Goal: Ask a question

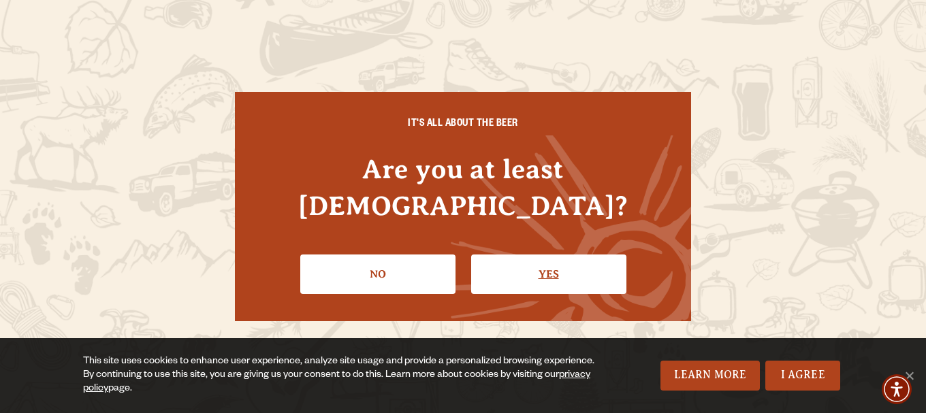
click at [549, 255] on link "Yes" at bounding box center [548, 274] width 155 height 39
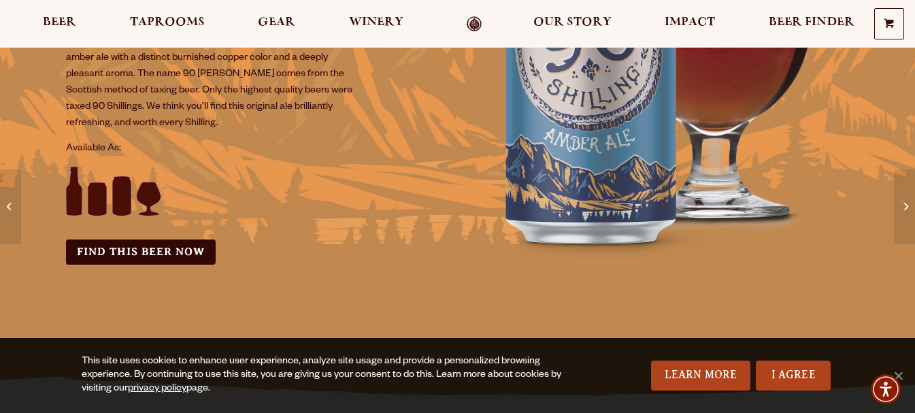
scroll to position [272, 0]
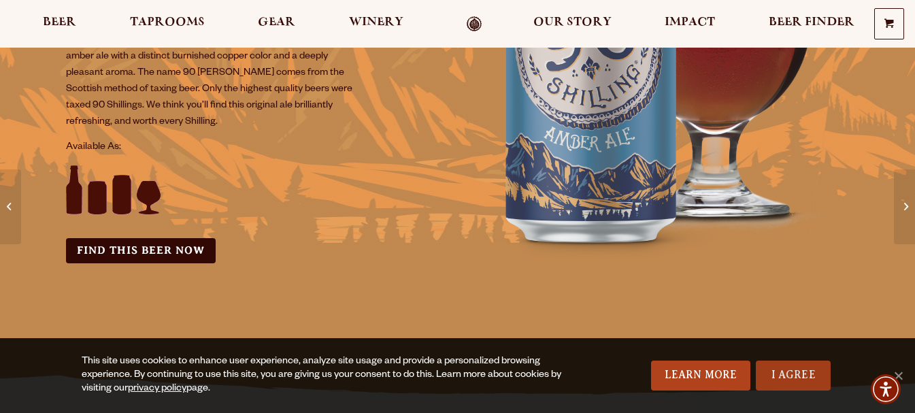
click at [790, 376] on link "I Agree" at bounding box center [793, 376] width 75 height 30
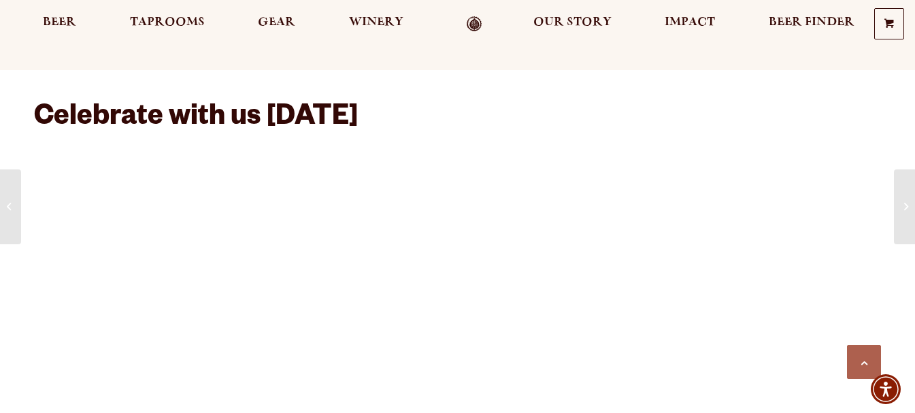
scroll to position [839, 0]
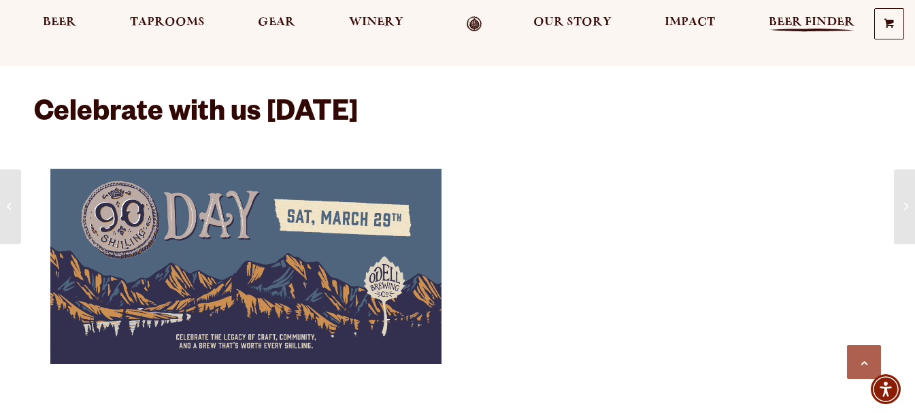
click at [811, 21] on span "Beer Finder" at bounding box center [812, 22] width 86 height 11
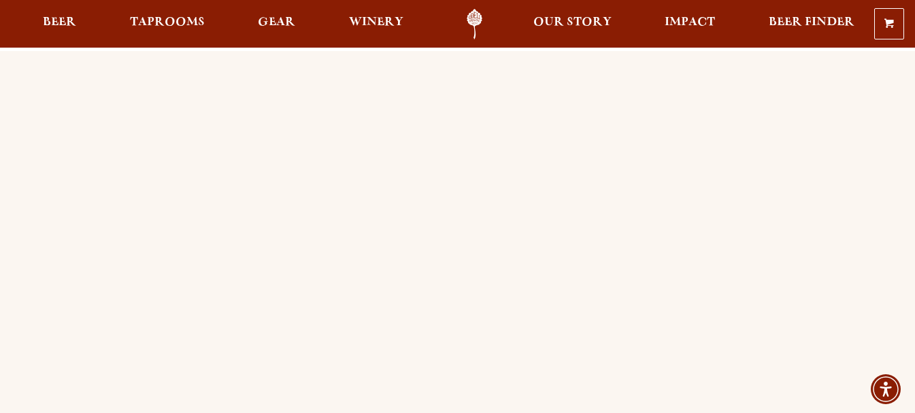
click at [52, 17] on span "Beer" at bounding box center [59, 22] width 33 height 11
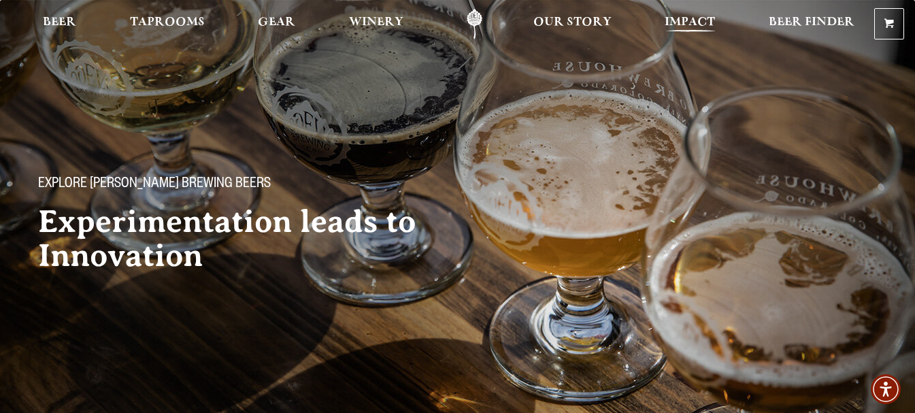
click at [684, 19] on span "Impact" at bounding box center [690, 22] width 50 height 11
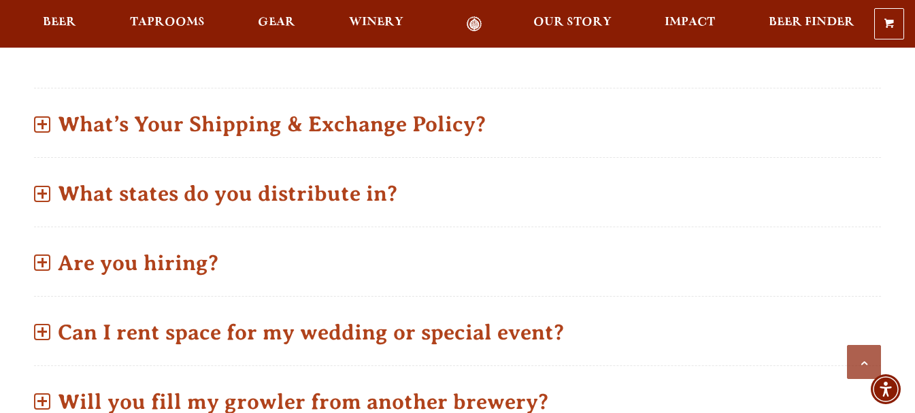
scroll to position [635, 0]
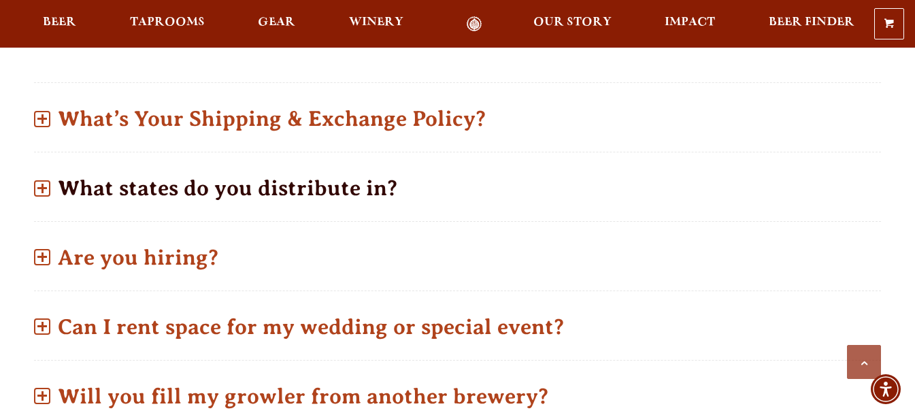
click at [333, 164] on p "What states do you distribute in?" at bounding box center [457, 188] width 847 height 48
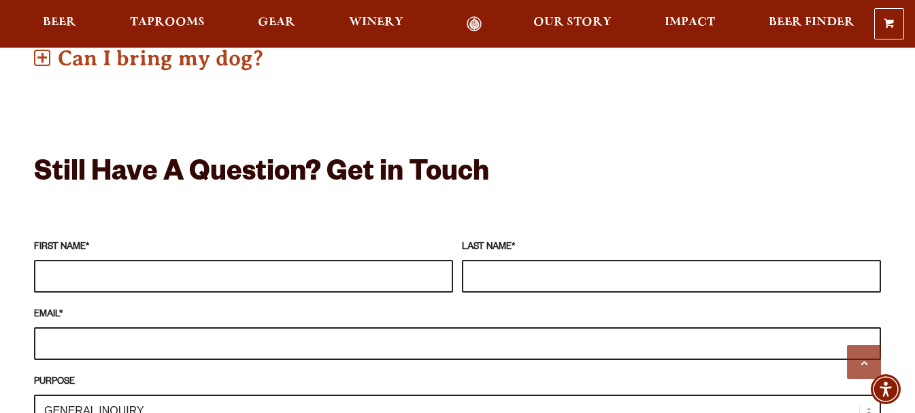
scroll to position [1179, 0]
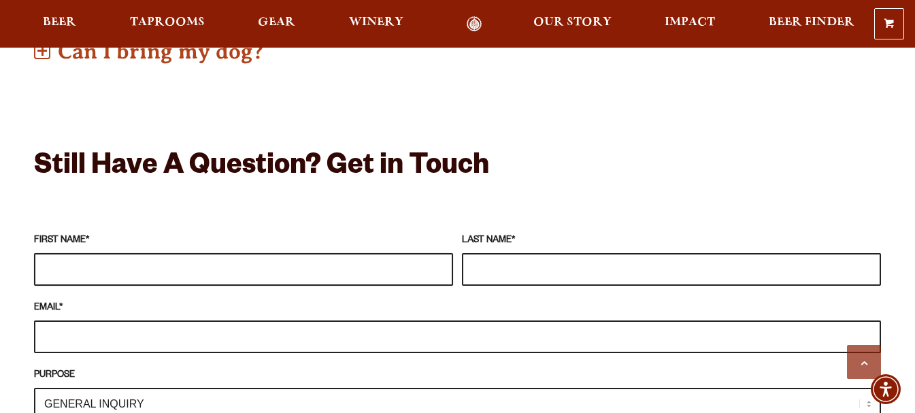
click at [241, 253] on input "FIRST NAME *" at bounding box center [243, 269] width 419 height 33
type input "[PERSON_NAME]"
type input "Brunsmann"
type input "[EMAIL_ADDRESS][DOMAIN_NAME]"
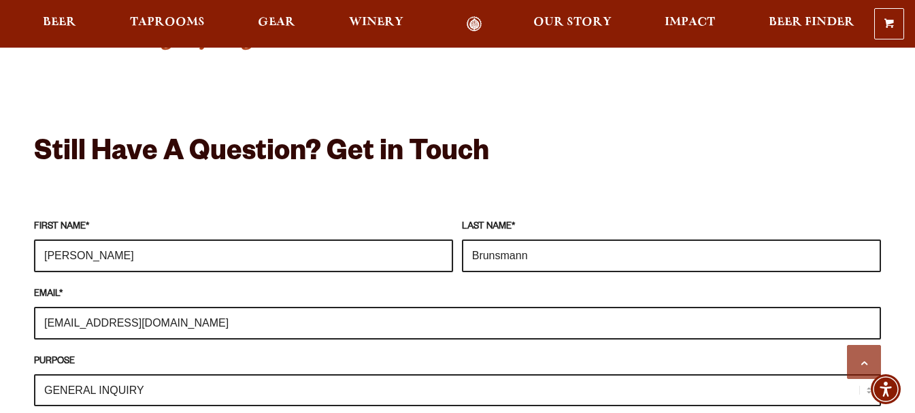
scroll to position [1271, 0]
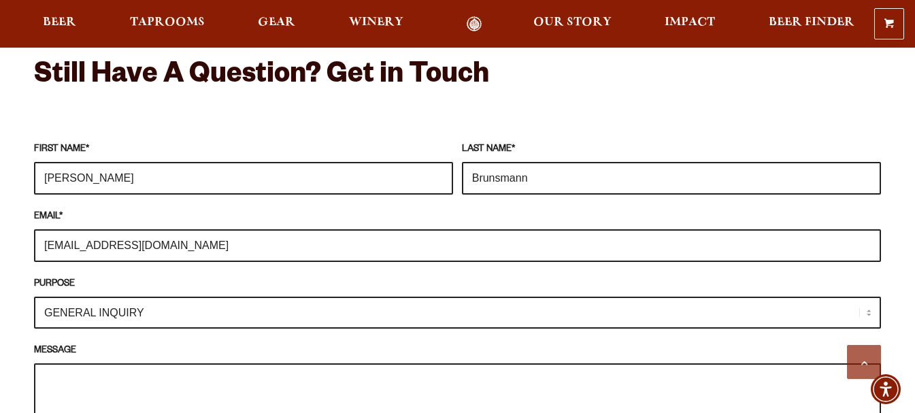
click at [283, 297] on select "GENERAL INQUIRY TAPROOM / BREWERY WINERY BOOK A TOUR MEDIA INQUIRY GEAR SHOP [P…" at bounding box center [457, 313] width 847 height 32
select select "DISTRIBUTOR / ACCOUNT INQUIRY"
click at [34, 297] on select "GENERAL INQUIRY TAPROOM / BREWERY WINERY BOOK A TOUR MEDIA INQUIRY GEAR SHOP [P…" at bounding box center [457, 313] width 847 height 32
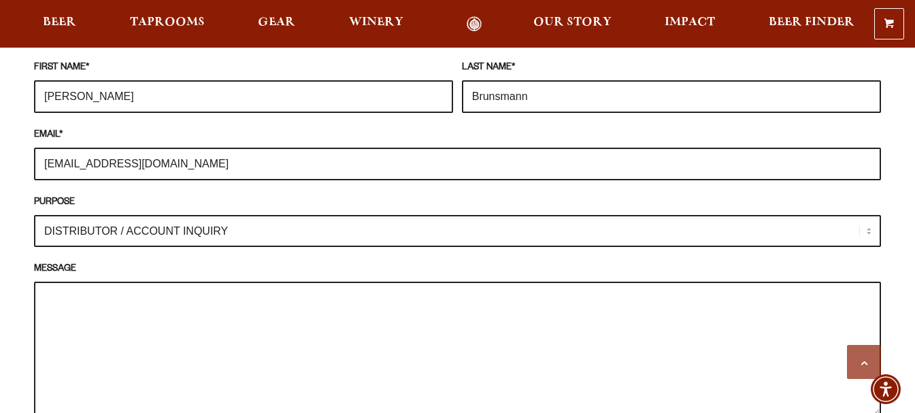
scroll to position [1361, 0]
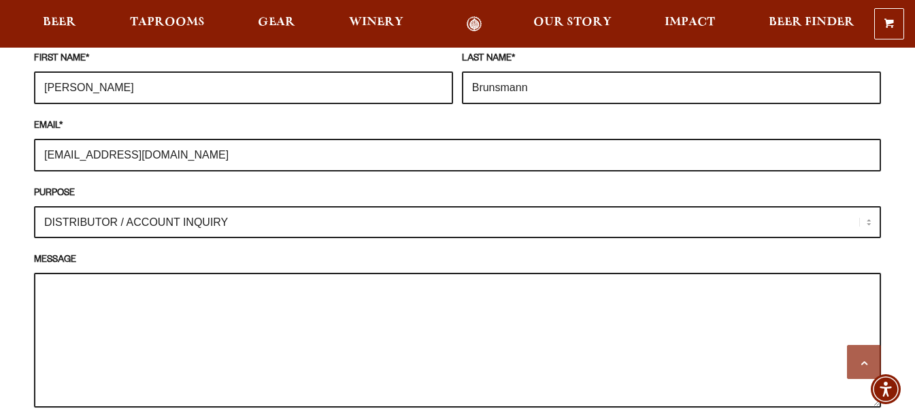
click at [117, 273] on textarea "MESSAGE" at bounding box center [457, 340] width 847 height 135
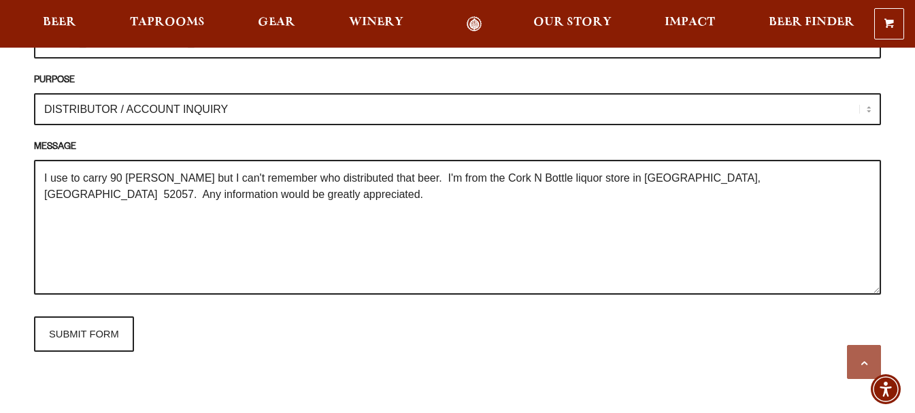
scroll to position [1497, 0]
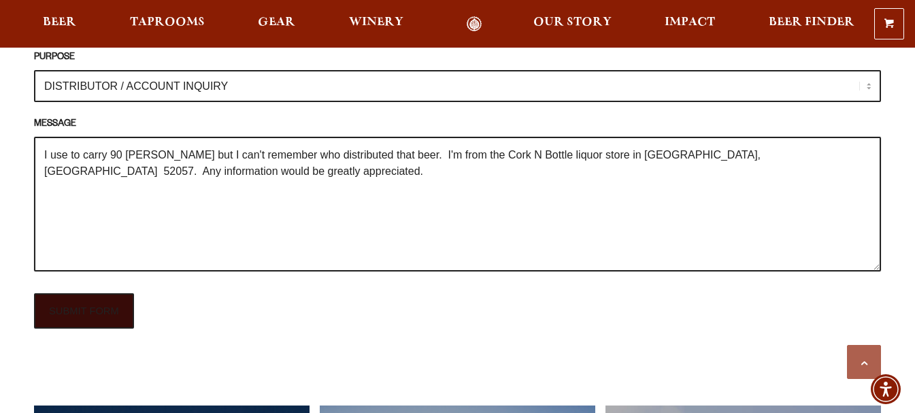
type textarea "I use to carry 90 [PERSON_NAME] but I can't remember who distributed that beer.…"
click at [97, 293] on input "SUBMIT FORM" at bounding box center [84, 310] width 100 height 35
type input "Sending"
